Goal: Transaction & Acquisition: Obtain resource

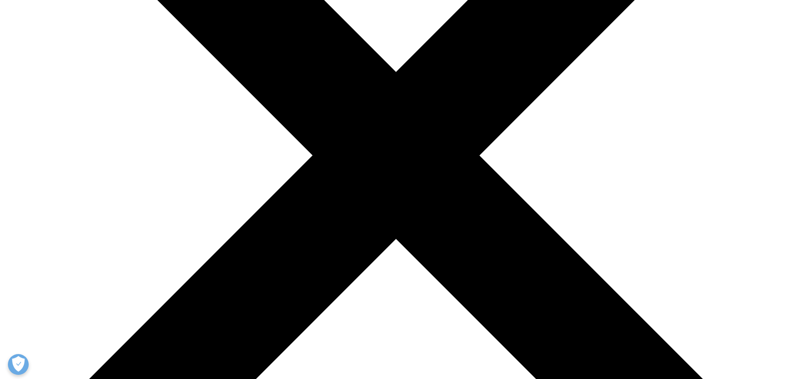
type input "[PERSON_NAME]"
type input "[EMAIL_ADDRESS][DOMAIN_NAME]"
type input "SK Capital Partners"
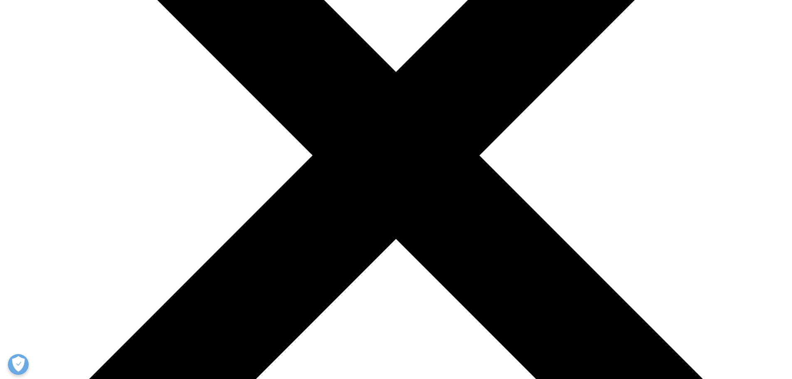
select select "[GEOGRAPHIC_DATA]"
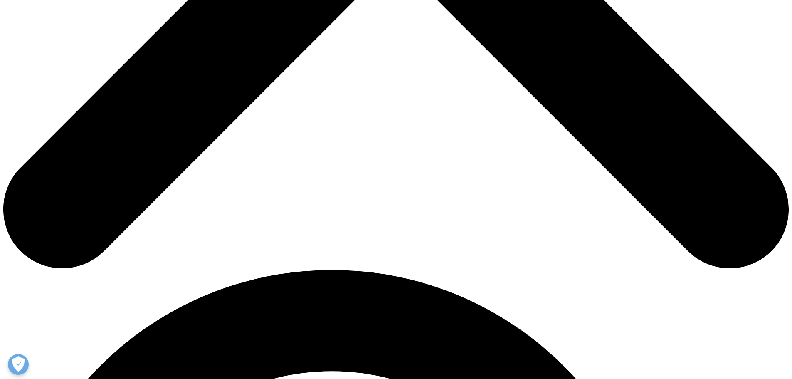
scroll to position [416, 0]
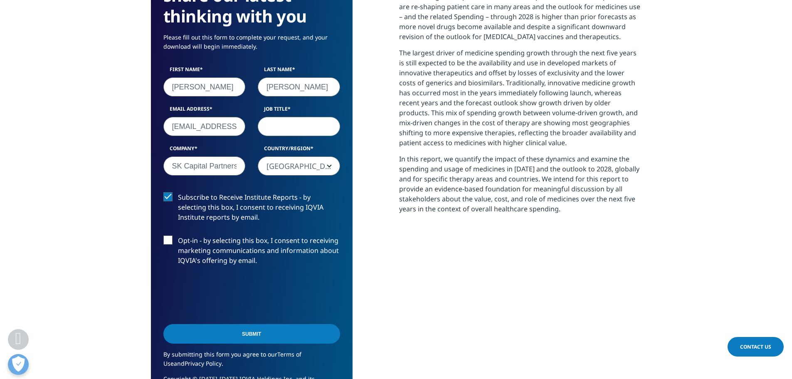
click at [178, 192] on input "Subscribe to Receive Institute Reports - by selecting this box, I consent to re…" at bounding box center [178, 192] width 0 height 0
click at [256, 209] on label "Subscribe to Receive Institute Reports - by selecting this box, I consent to re…" at bounding box center [251, 210] width 177 height 35
click at [242, 195] on label "Subscribe to Receive Institute Reports - by selecting this box, I consent to re…" at bounding box center [251, 210] width 177 height 35
click at [178, 193] on input "Subscribe to Receive Institute Reports - by selecting this box, I consent to re…" at bounding box center [178, 193] width 0 height 0
click at [304, 168] on span "[GEOGRAPHIC_DATA]" at bounding box center [298, 166] width 81 height 19
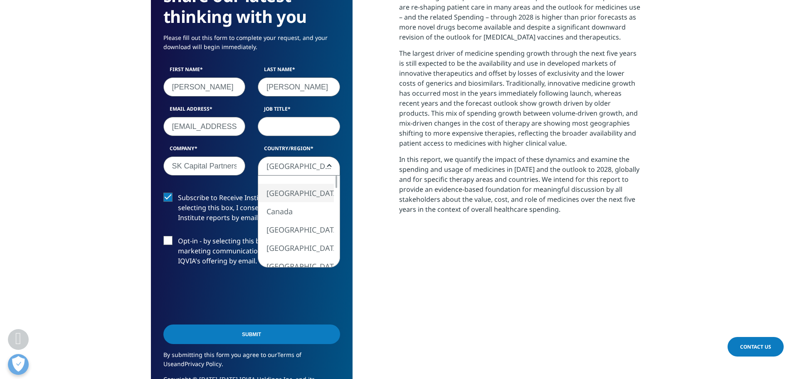
click at [309, 133] on input "Job Title" at bounding box center [299, 126] width 82 height 19
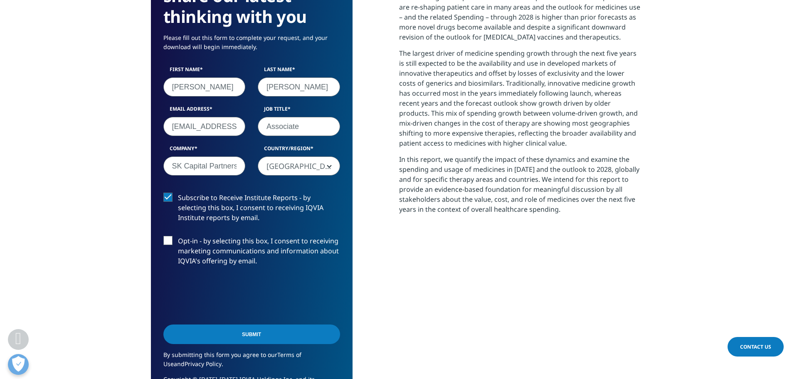
type input "Associate"
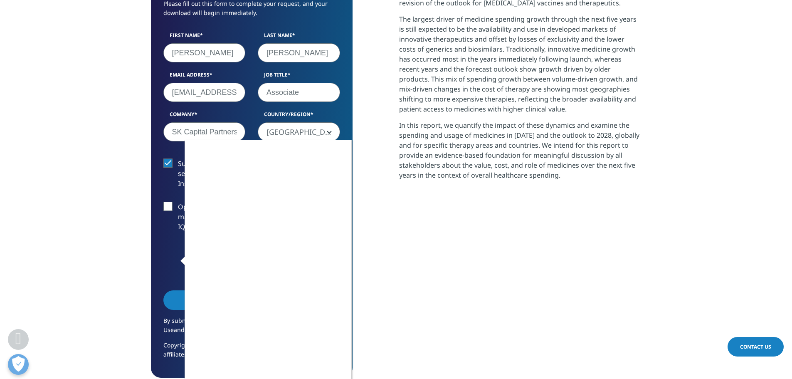
scroll to position [499, 0]
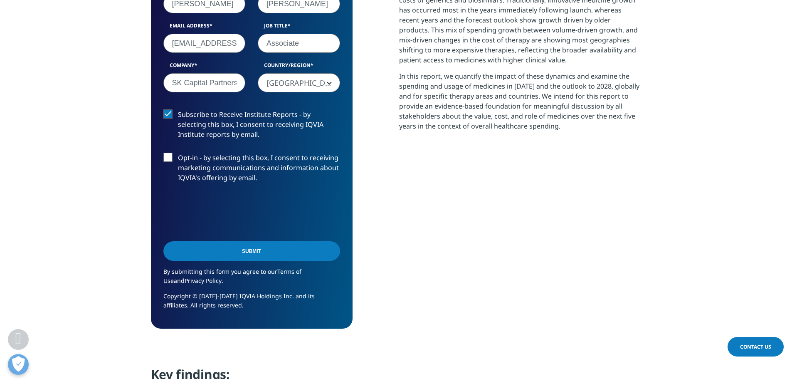
drag, startPoint x: 280, startPoint y: 260, endPoint x: 293, endPoint y: 254, distance: 14.1
click at [282, 260] on input "Submit" at bounding box center [251, 251] width 177 height 20
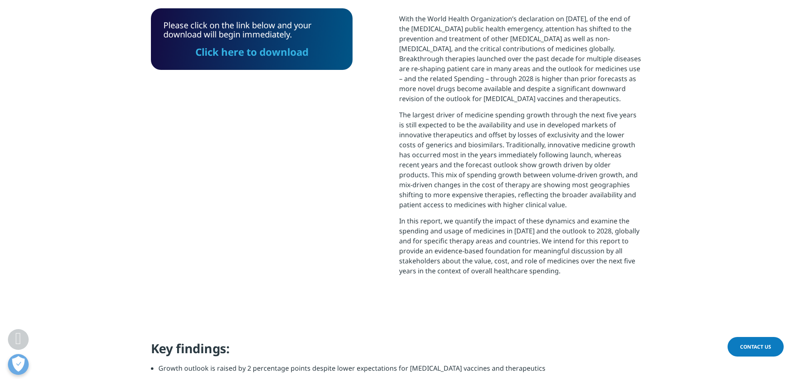
scroll to position [297, 0]
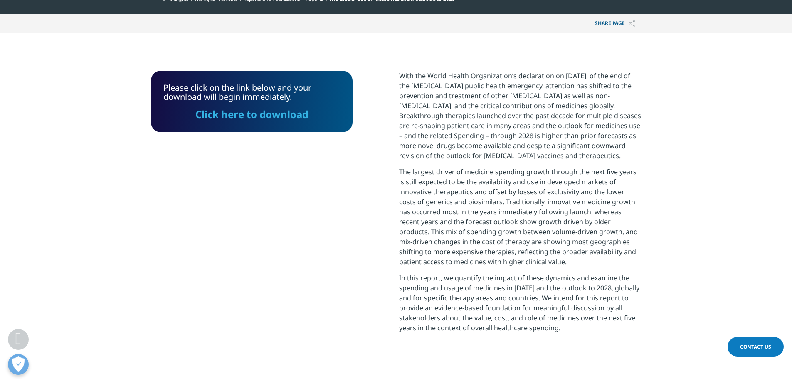
click at [258, 116] on link "Click here to download" at bounding box center [251, 114] width 113 height 14
